Goal: Ask a question: Seek information or help from site administrators or community

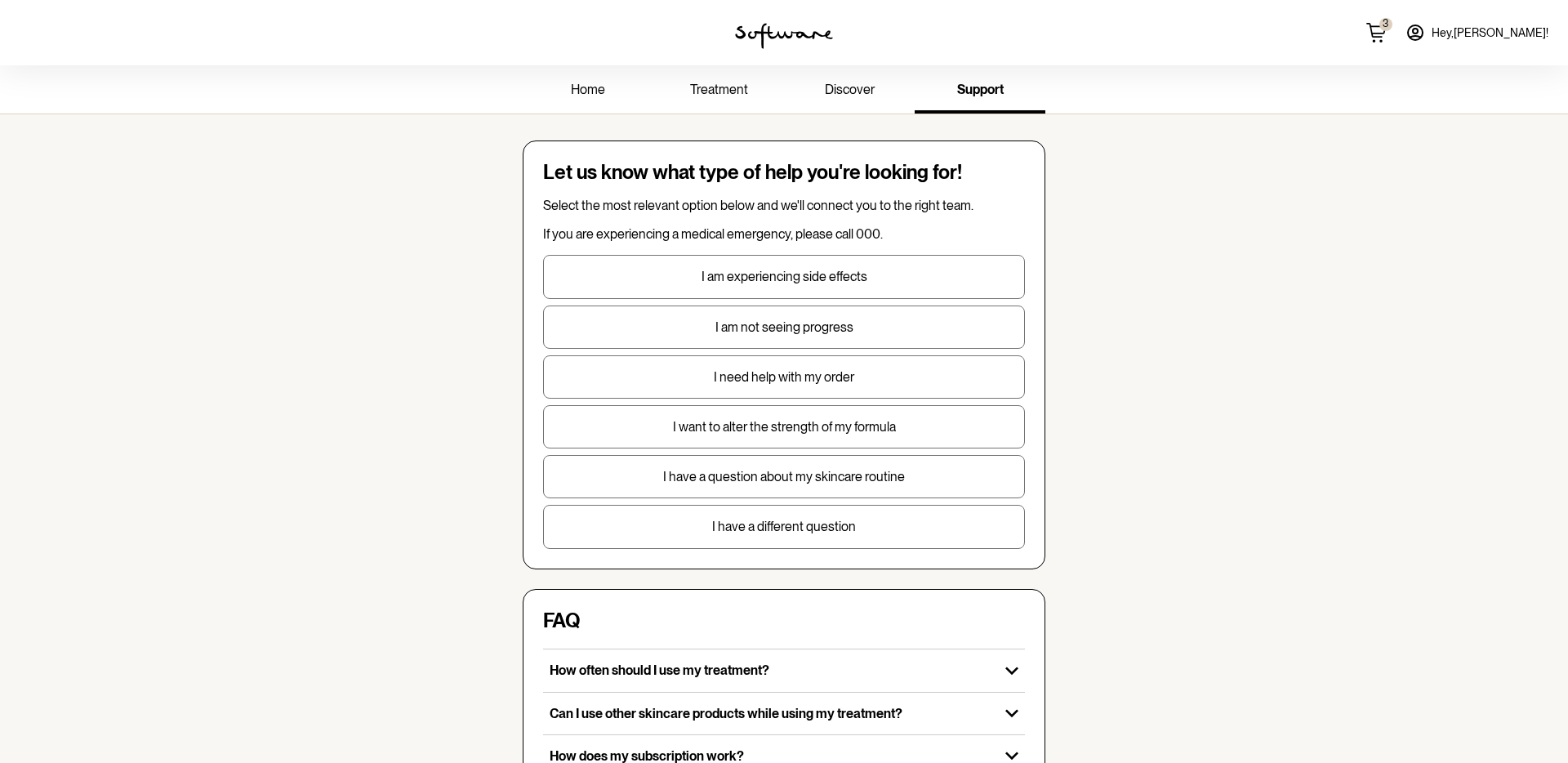
click at [582, 210] on p "Select the most relevant option below and we'll connect you to the right team." at bounding box center [784, 205] width 482 height 15
click at [455, 287] on div "home treatment discover support Let us know what type of help you're looking fo…" at bounding box center [784, 611] width 1568 height 1092
click at [746, 548] on div "Let us know what type of help you're looking for! Select the most relevant opti…" at bounding box center [784, 354] width 522 height 428
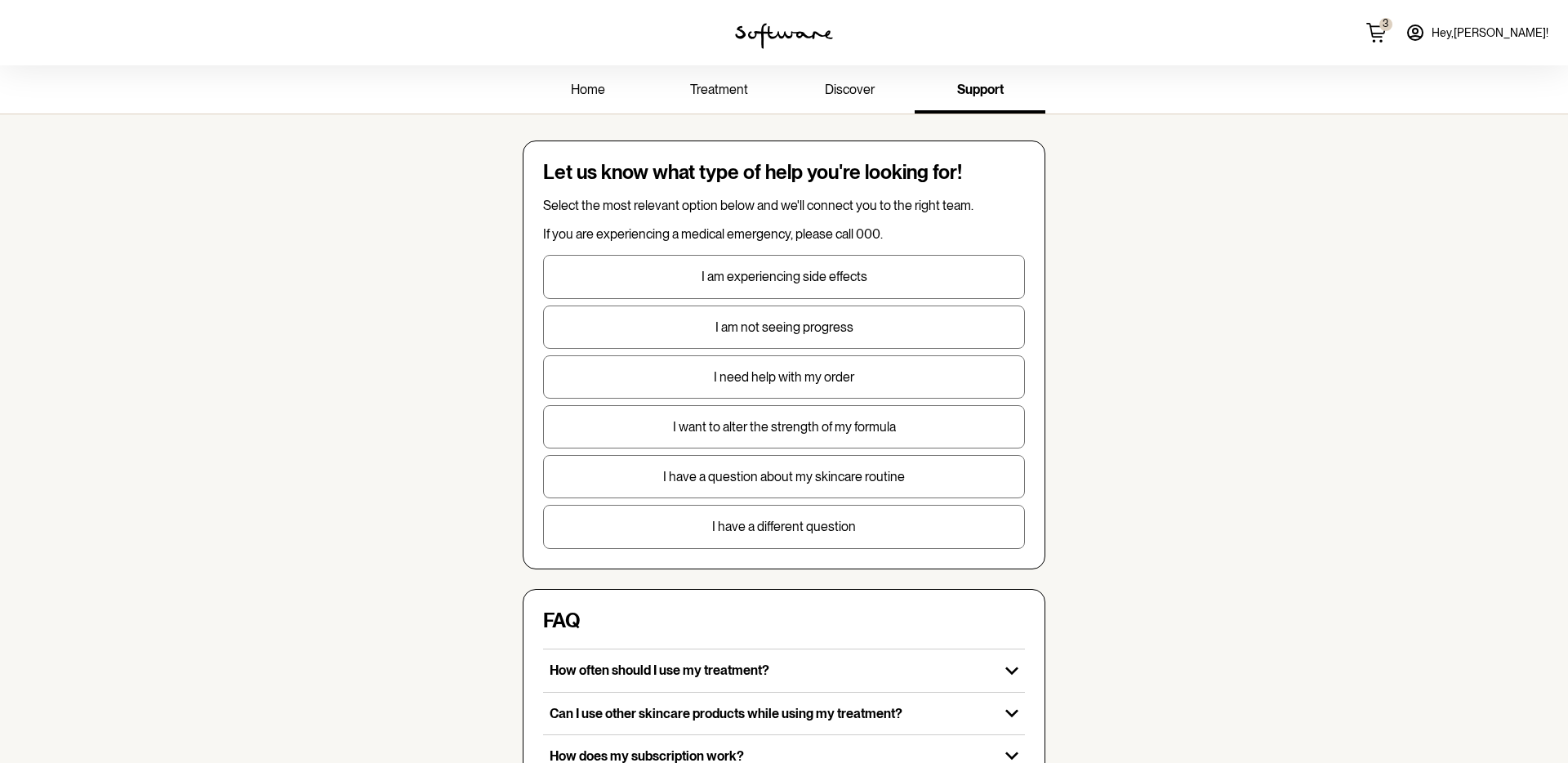
click at [746, 529] on p "I have a different question" at bounding box center [784, 526] width 480 height 15
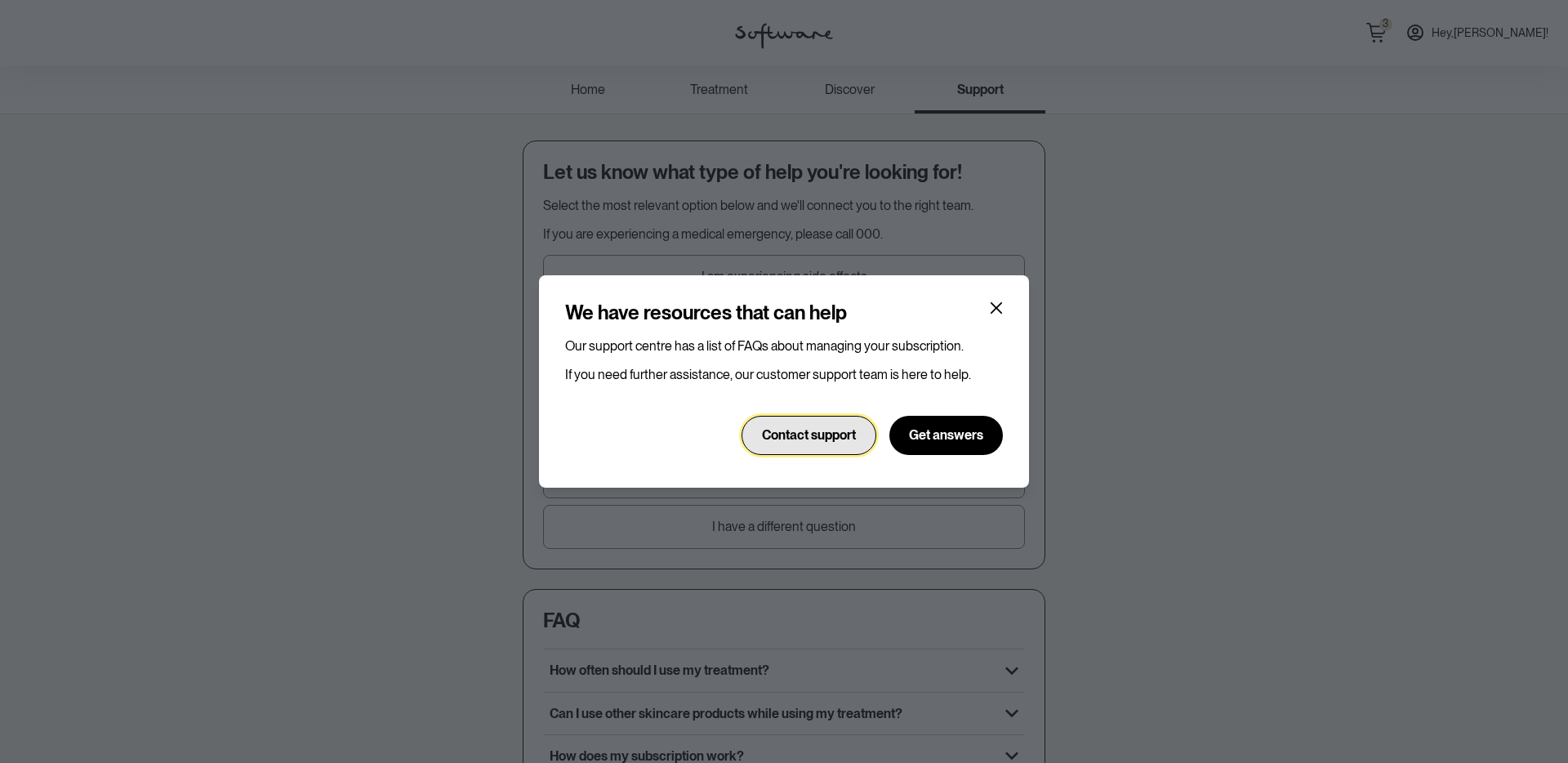
click at [790, 444] on button "Contact support" at bounding box center [808, 436] width 135 height 40
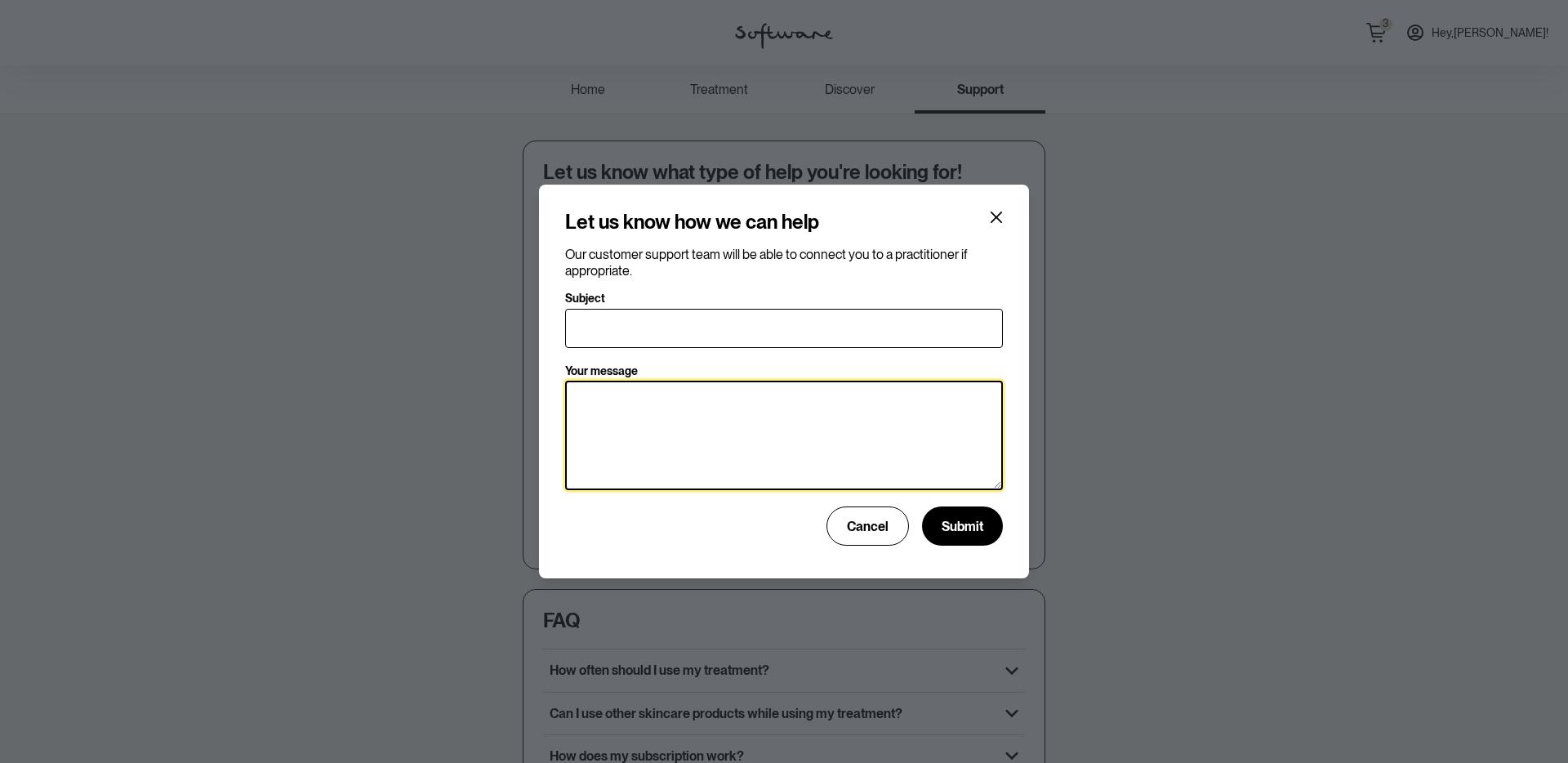
click at [787, 445] on textarea "Your message" at bounding box center [784, 435] width 437 height 109
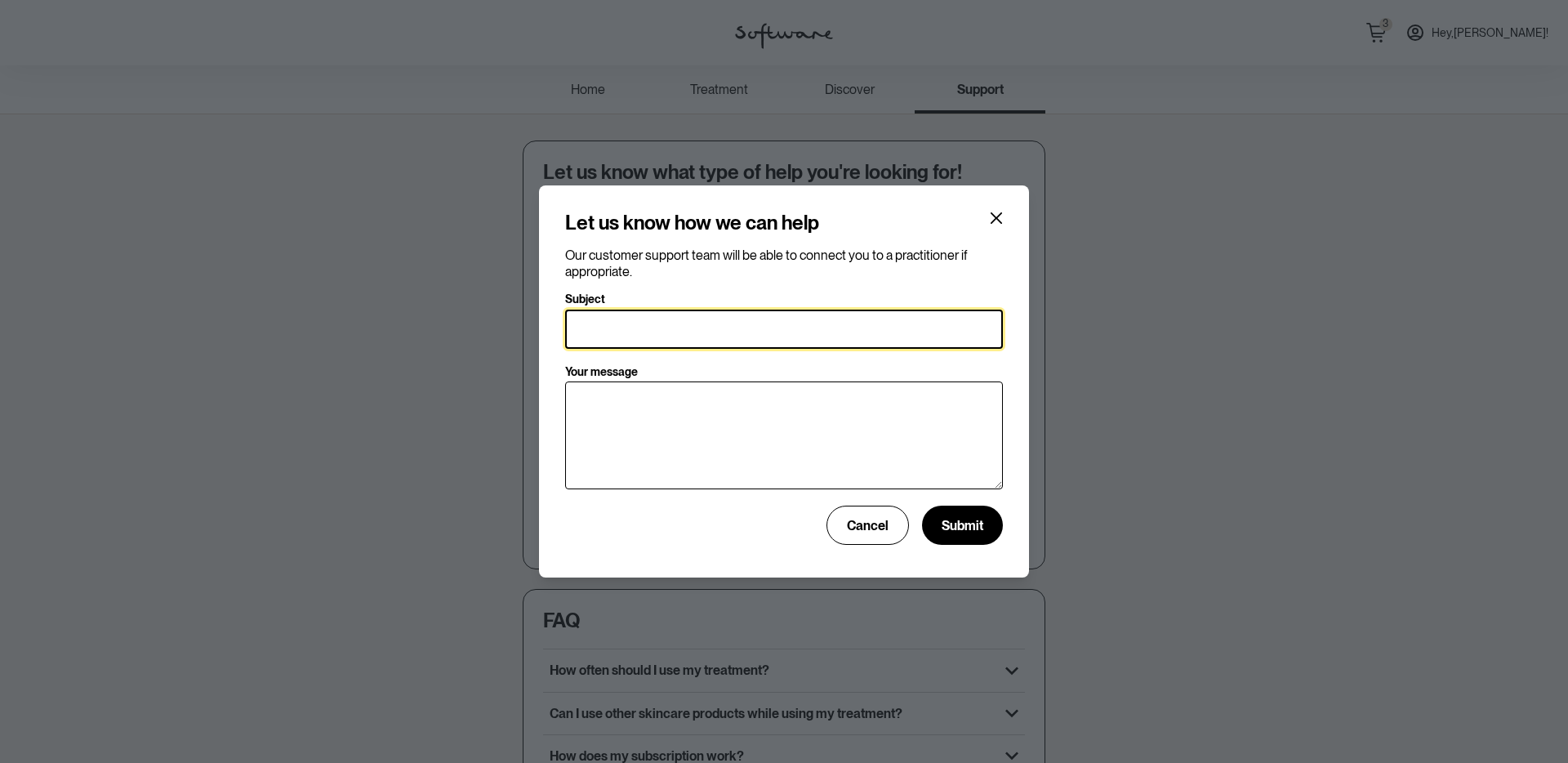
click at [711, 331] on input "Subject" at bounding box center [784, 329] width 437 height 40
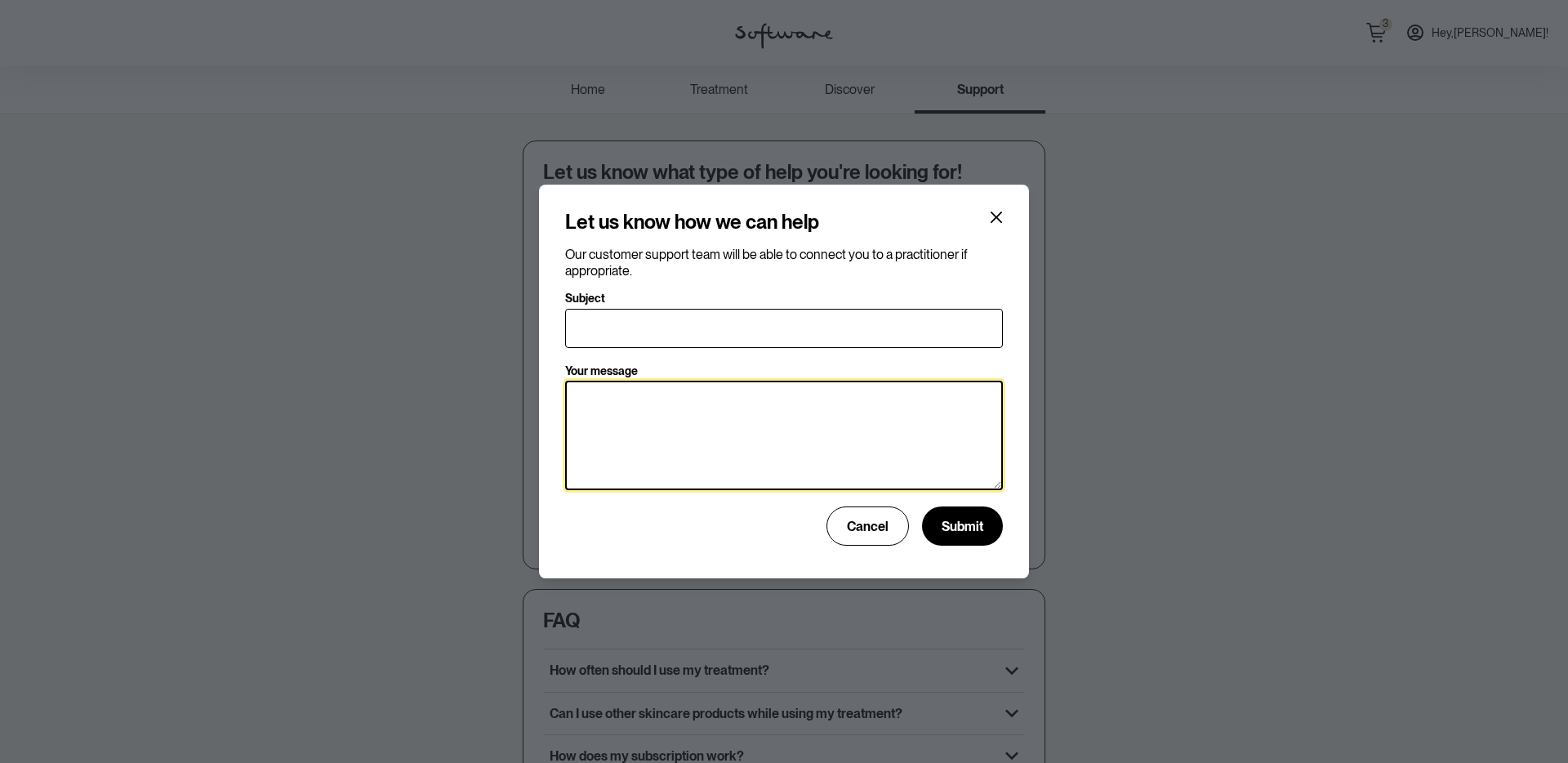
click at [770, 446] on textarea "Your message" at bounding box center [784, 435] width 437 height 109
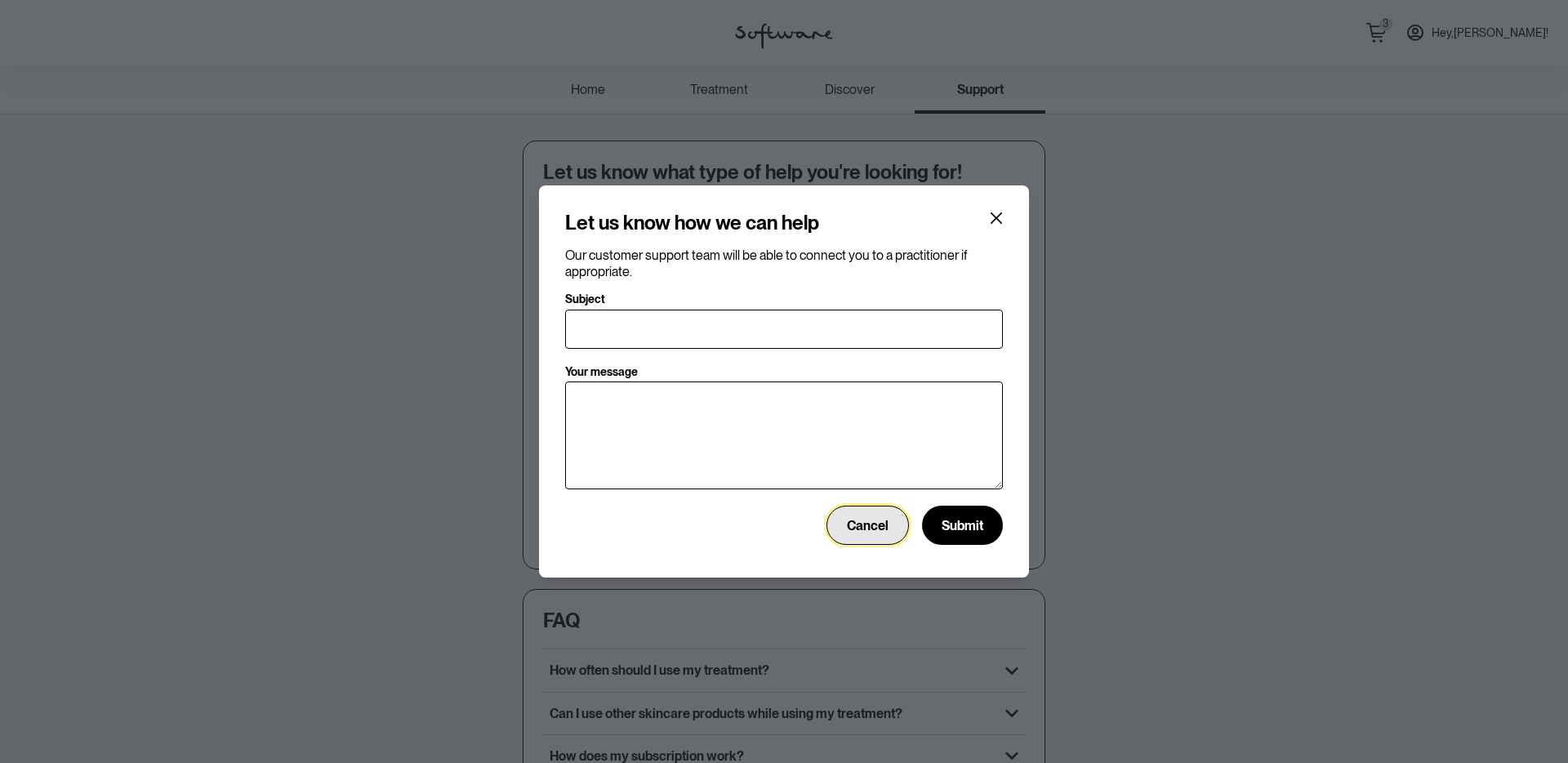
click at [849, 532] on span "Cancel" at bounding box center [867, 525] width 41 height 15
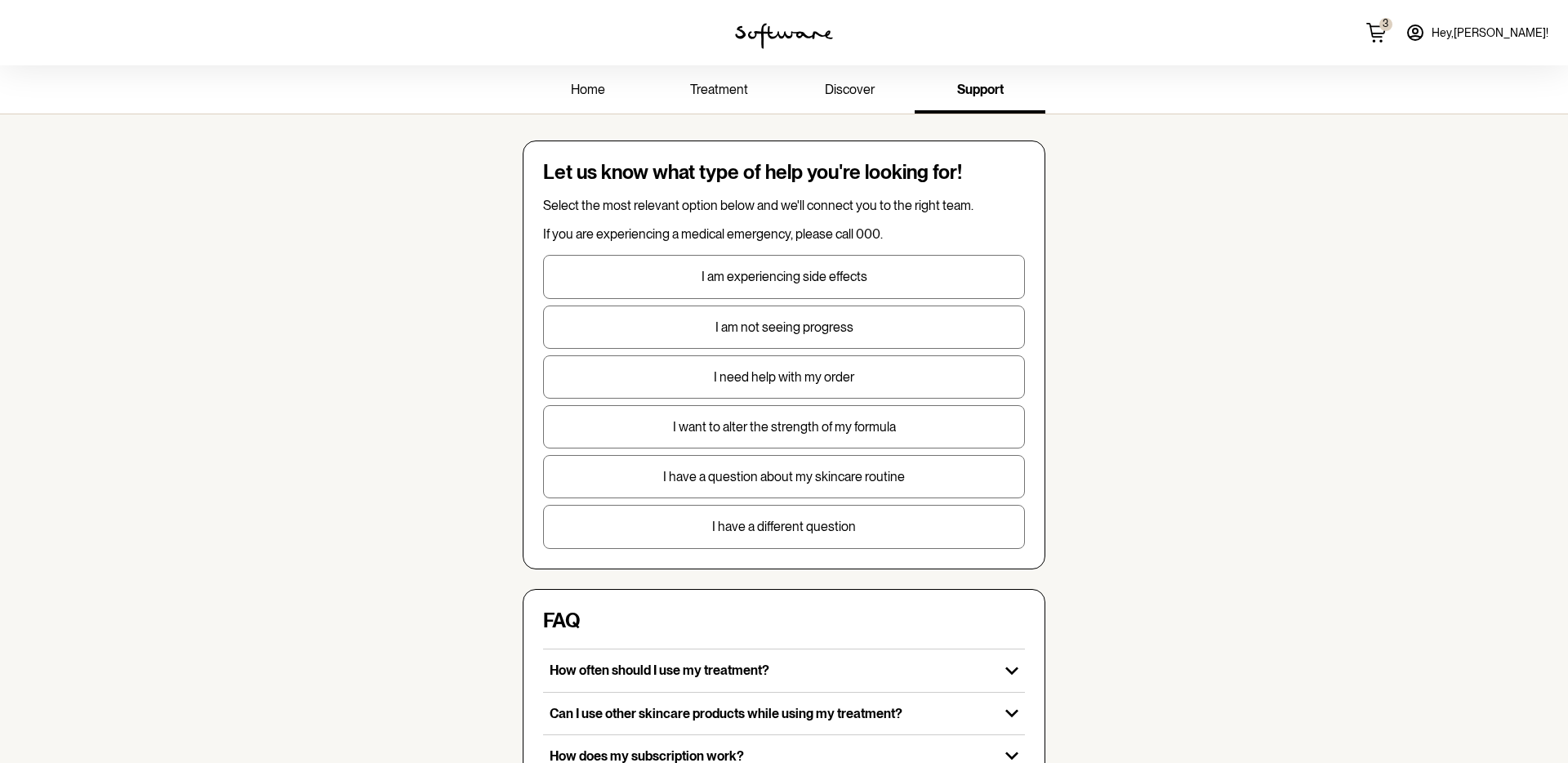
click at [813, 468] on p "I have a question about my skincare routine" at bounding box center [784, 476] width 480 height 15
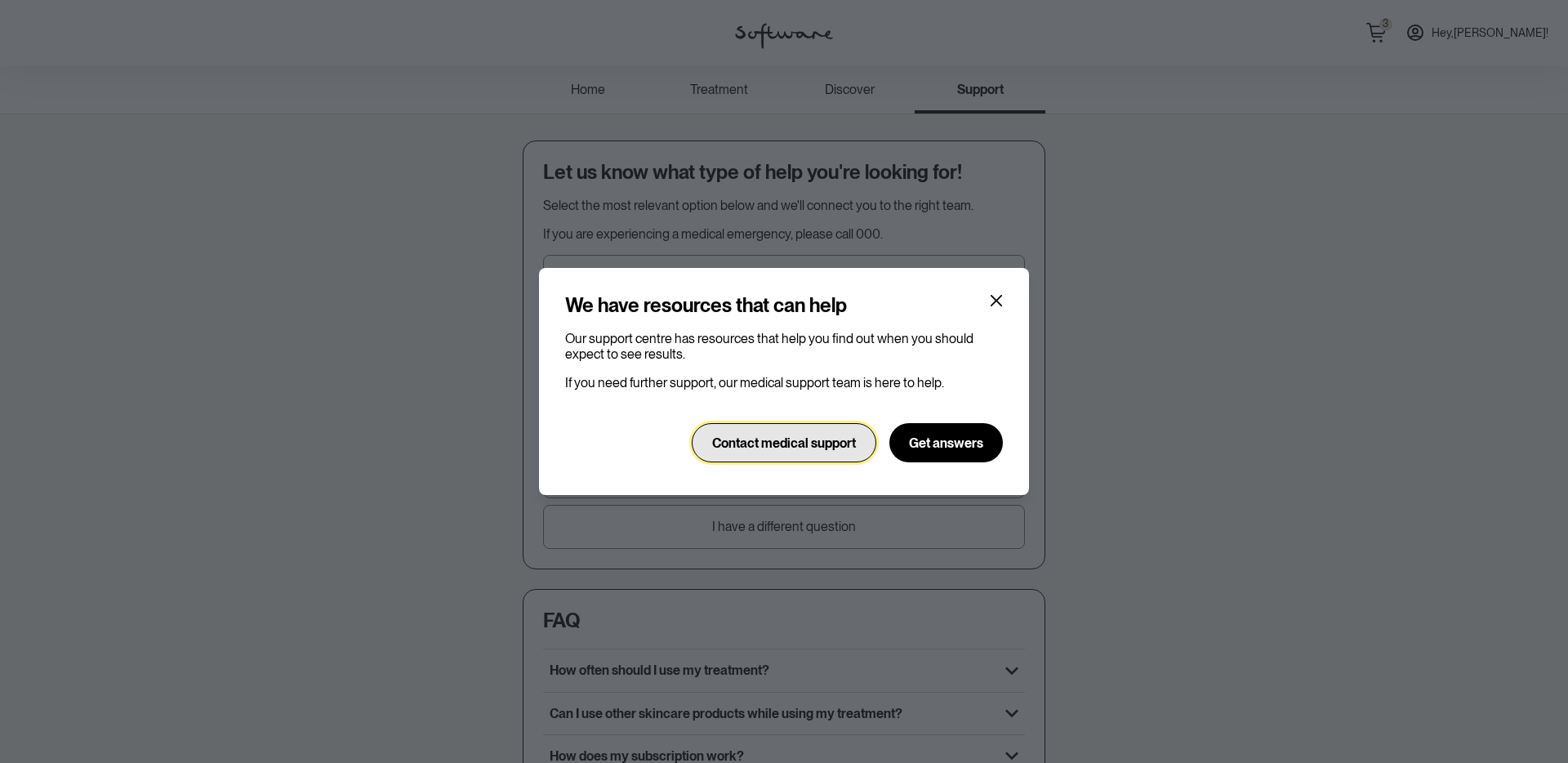
click at [805, 459] on button "Contact medical support" at bounding box center [784, 443] width 185 height 40
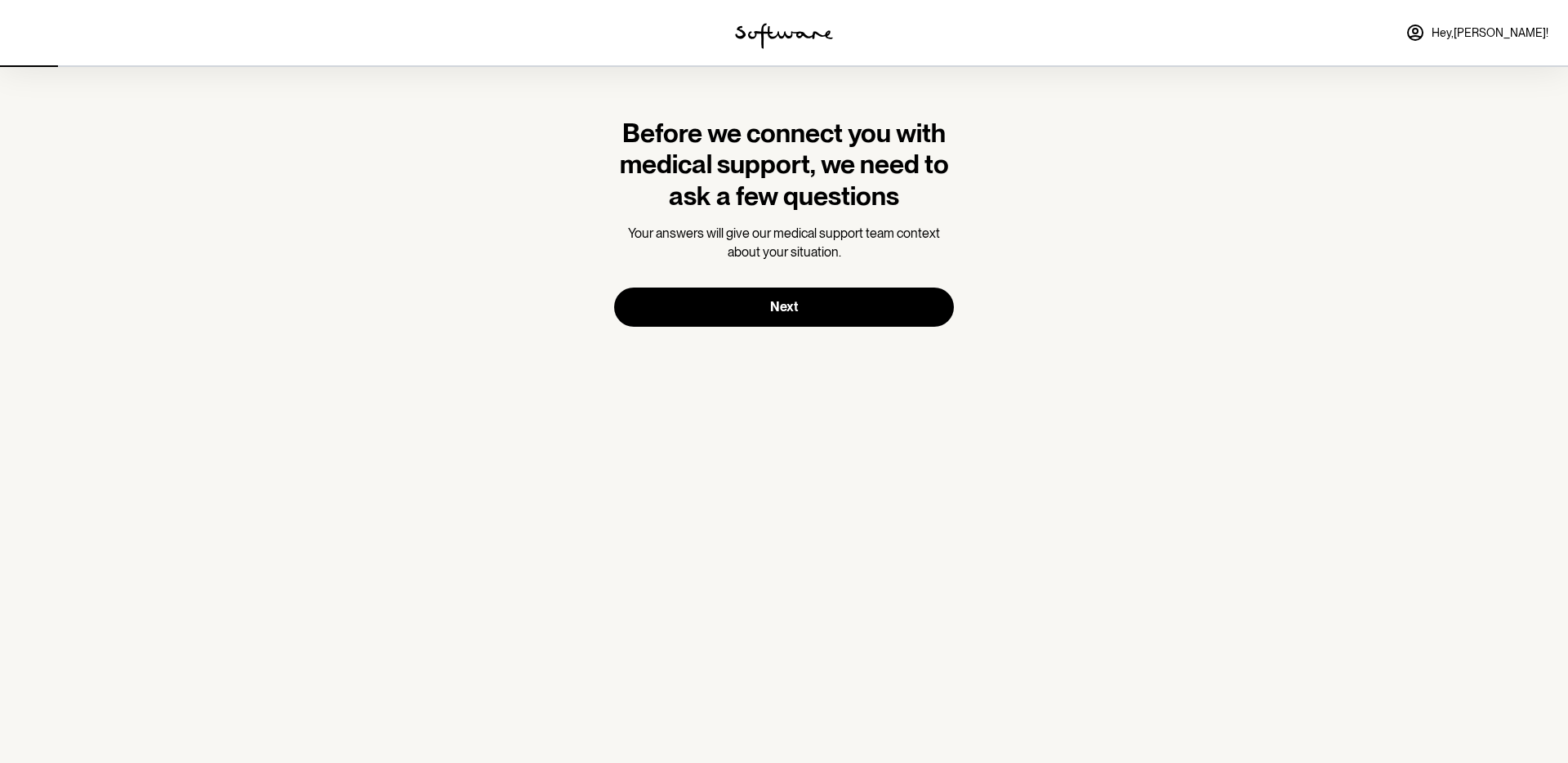
click at [760, 3] on div at bounding box center [784, 33] width 522 height 65
click at [761, 36] on img at bounding box center [784, 36] width 98 height 26
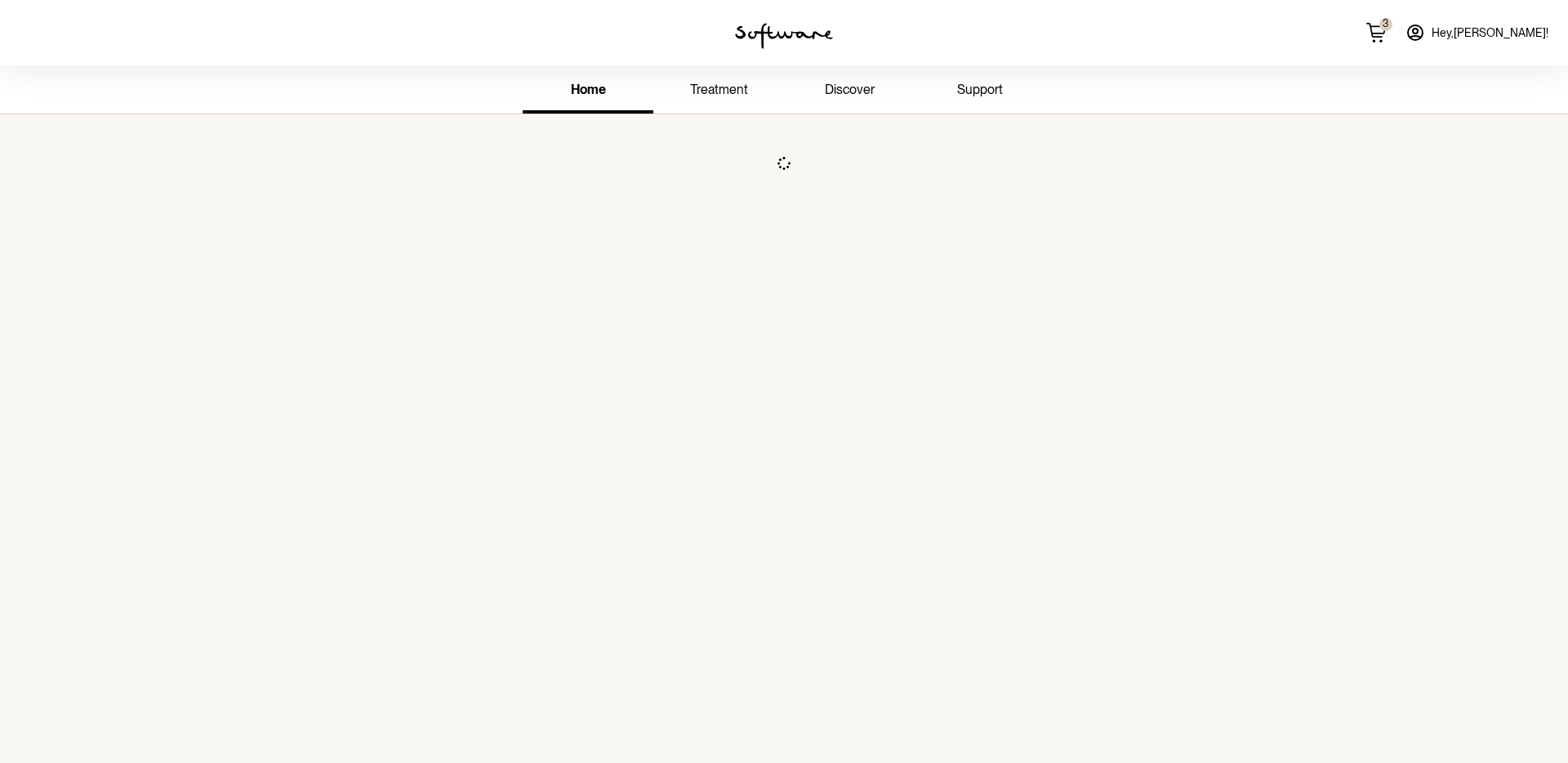
click at [993, 82] on span "support" at bounding box center [979, 89] width 46 height 15
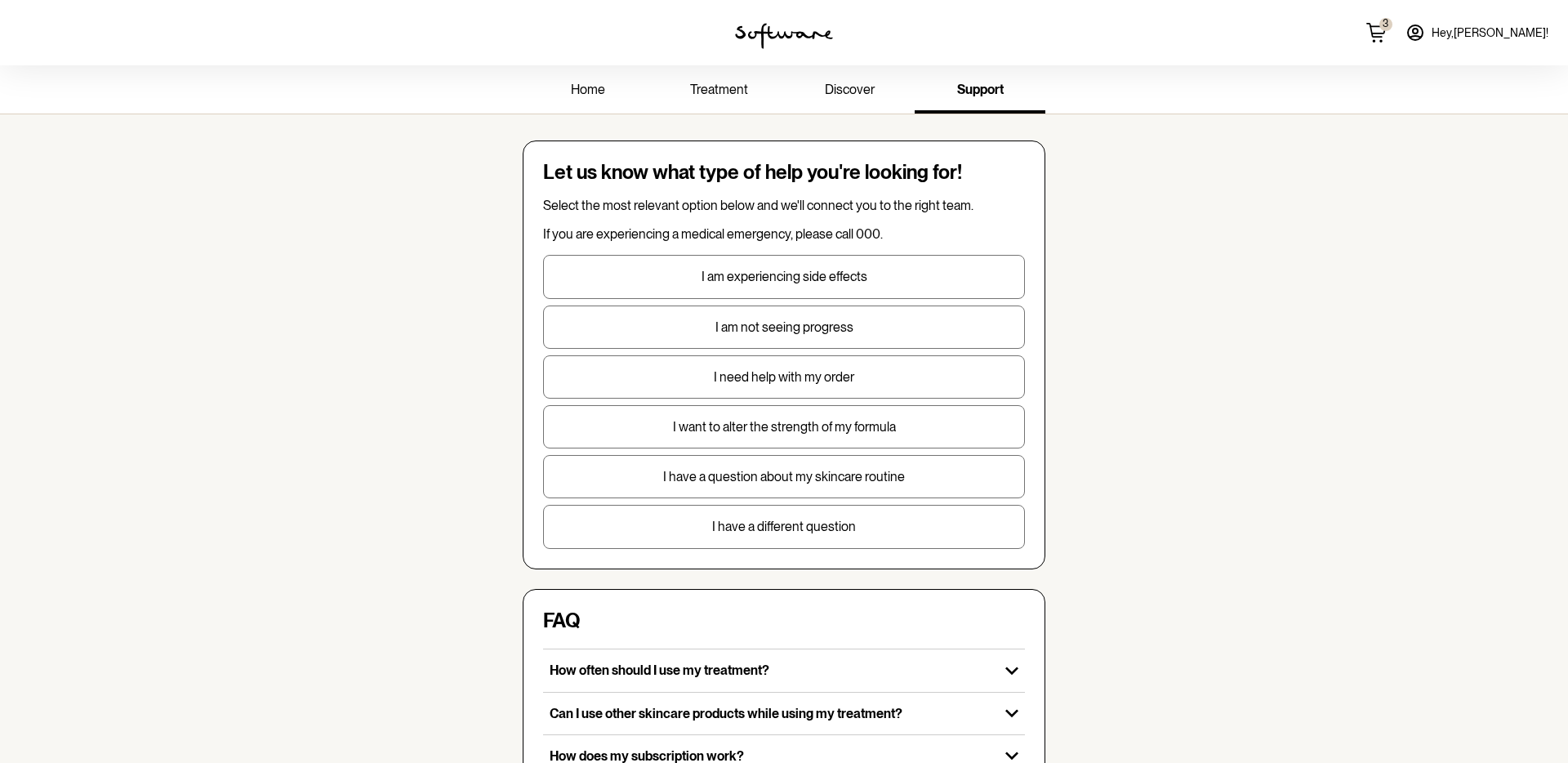
click at [800, 378] on p "I need help with my order" at bounding box center [784, 377] width 480 height 15
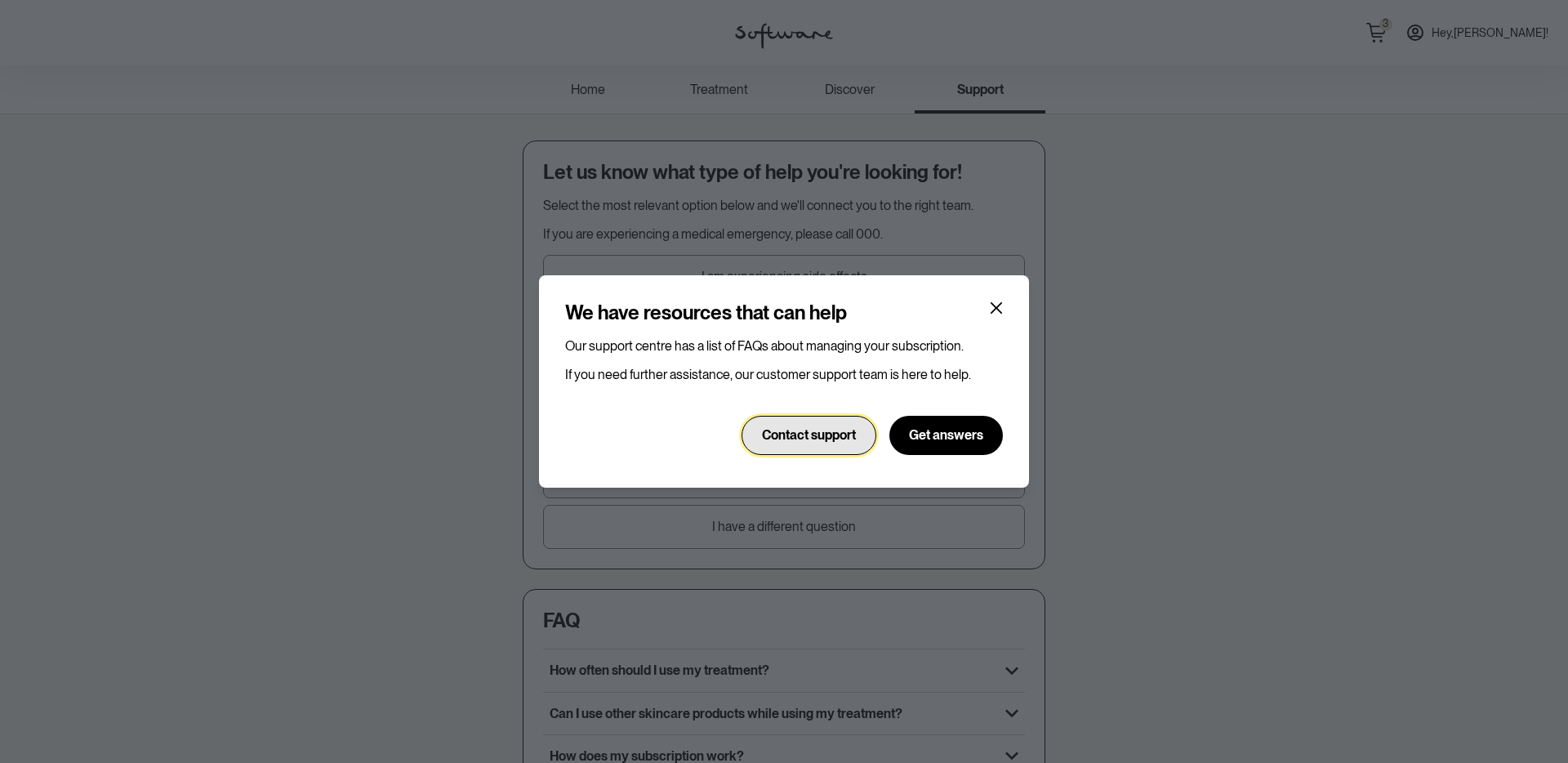
click at [798, 451] on button "Contact support" at bounding box center [808, 436] width 135 height 40
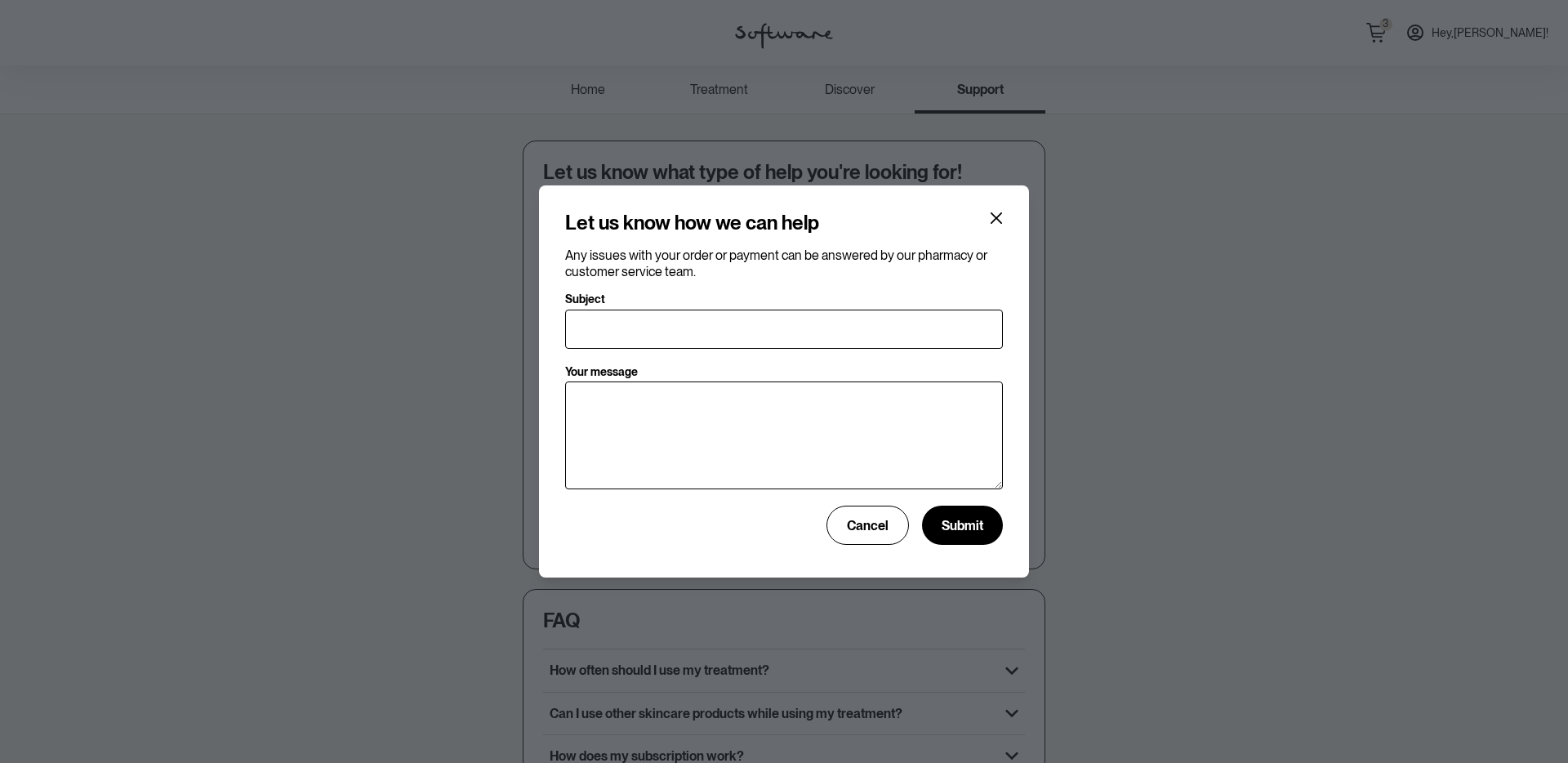
click at [386, 296] on div "Let us know how we can help Any issues with your order or payment can be answer…" at bounding box center [784, 382] width 1568 height 763
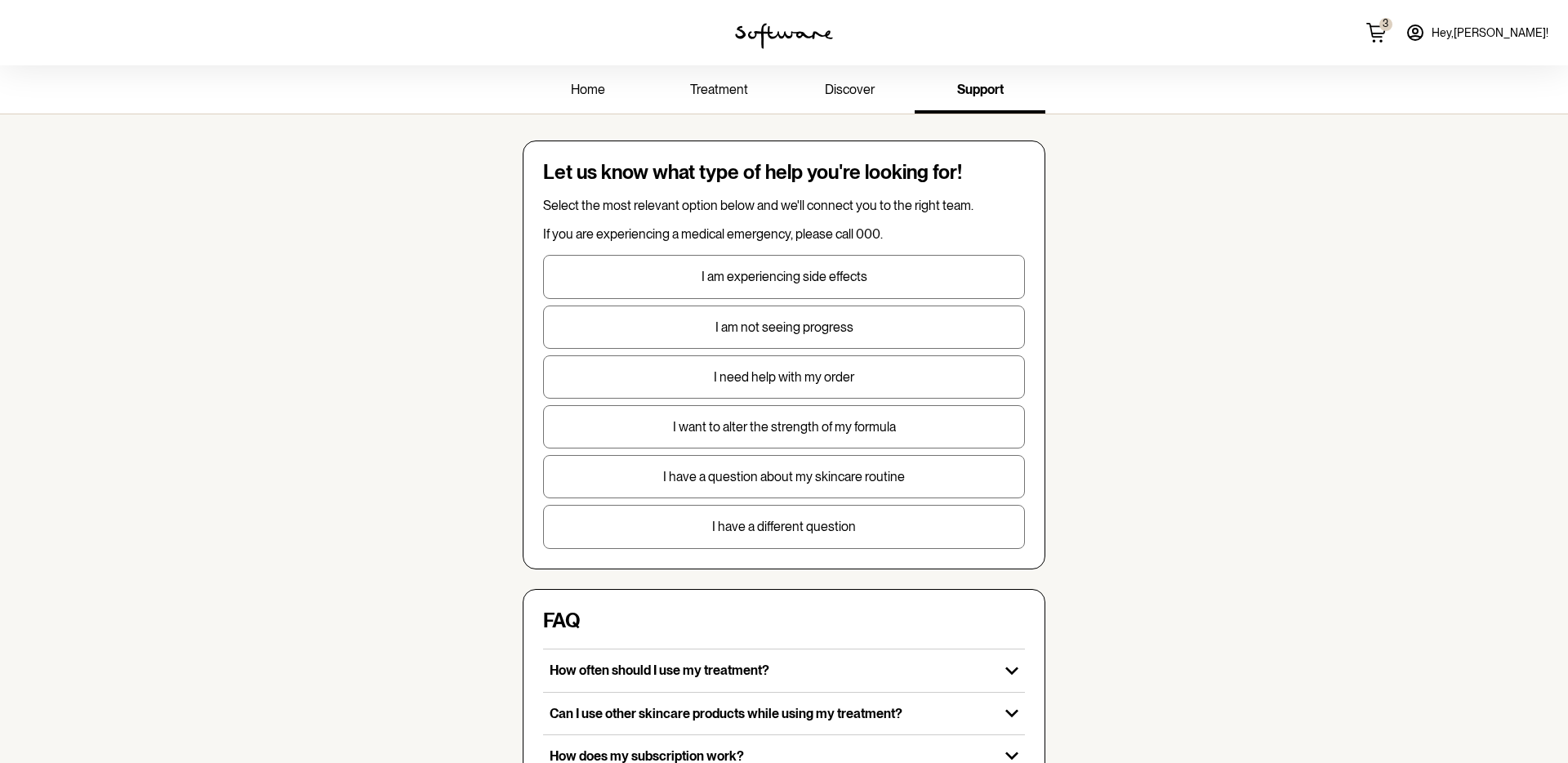
click at [707, 510] on button "I have a different question" at bounding box center [784, 526] width 482 height 43
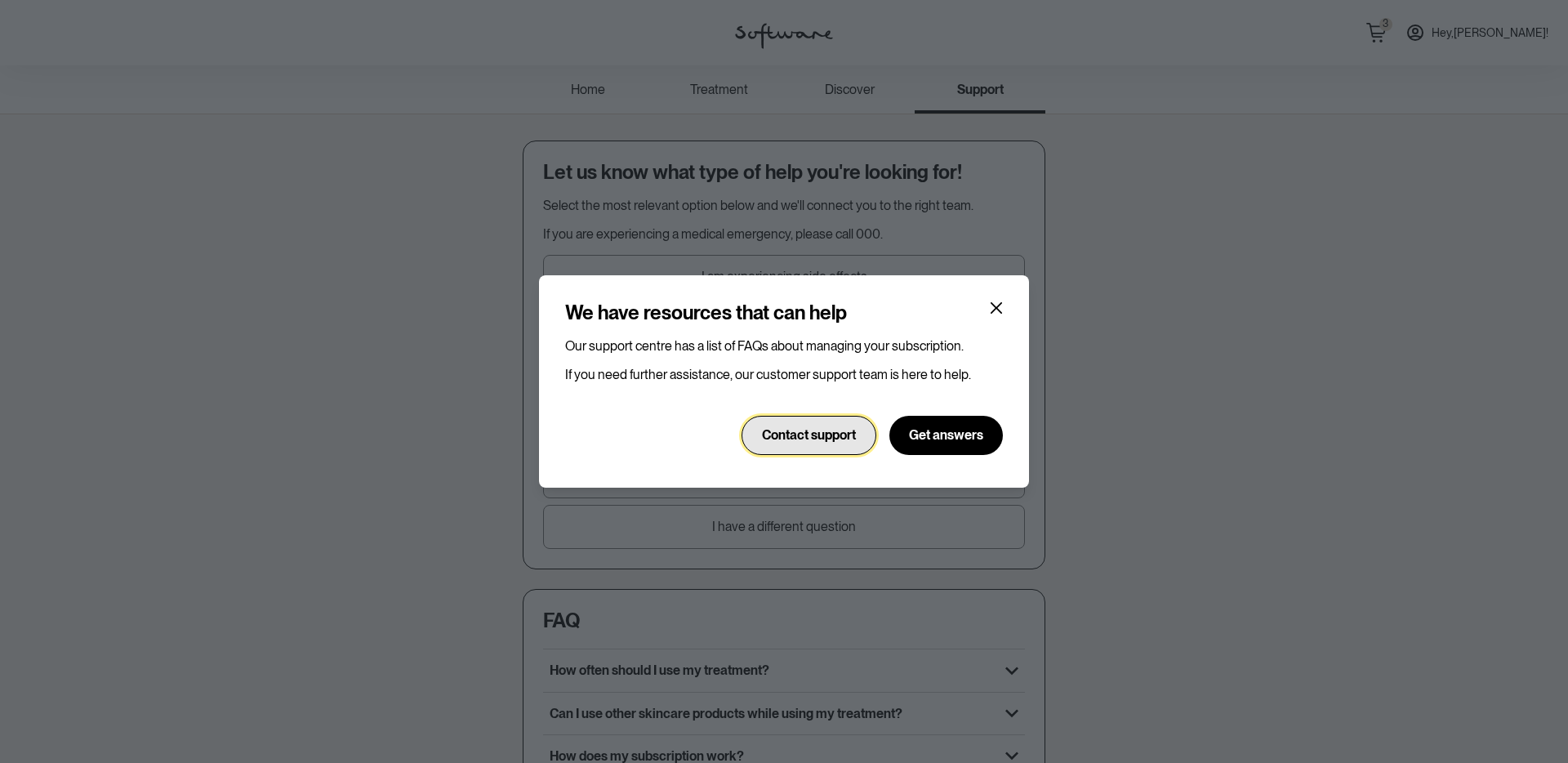
click at [787, 422] on button "Contact support" at bounding box center [808, 436] width 135 height 40
